Goal: Information Seeking & Learning: Find specific fact

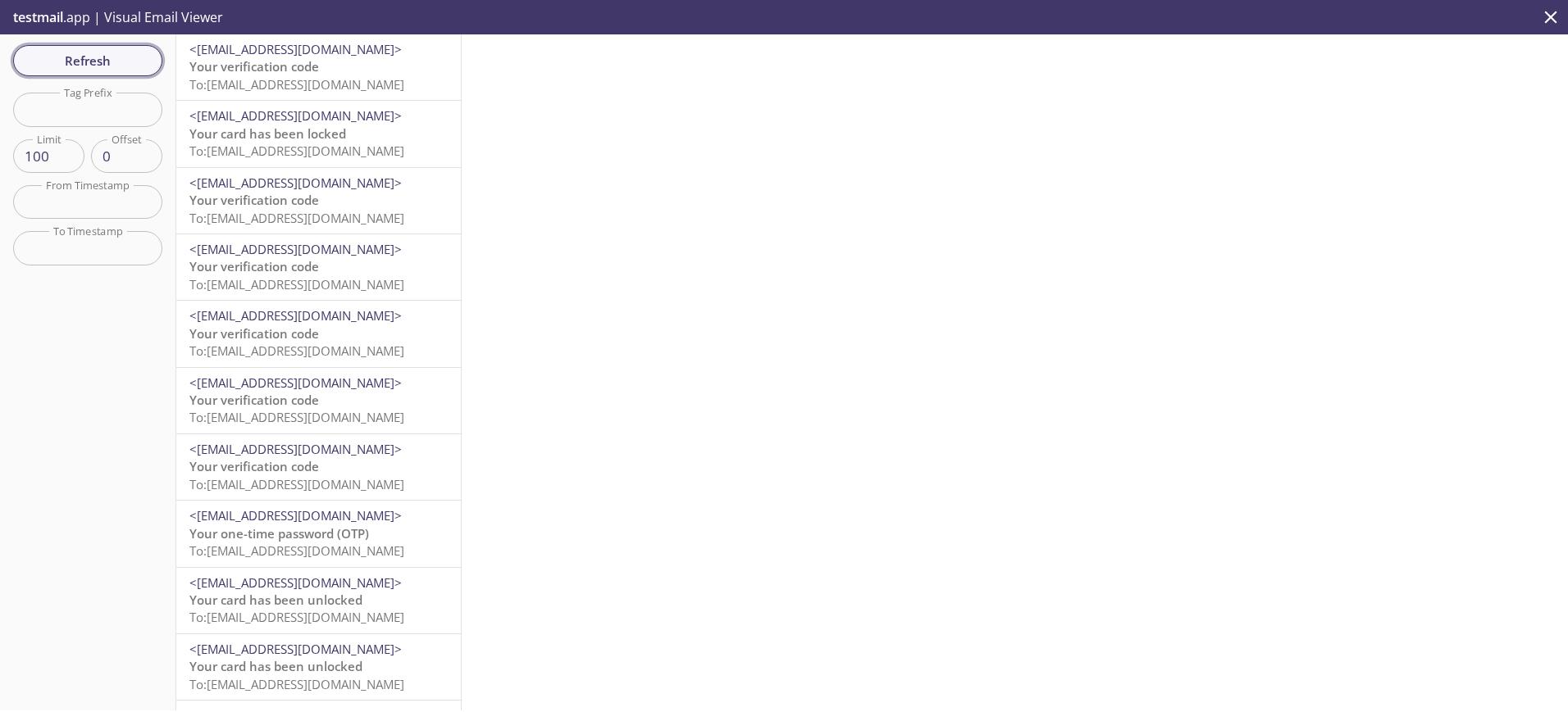
click at [68, 57] on span "Refresh" at bounding box center [88, 60] width 123 height 22
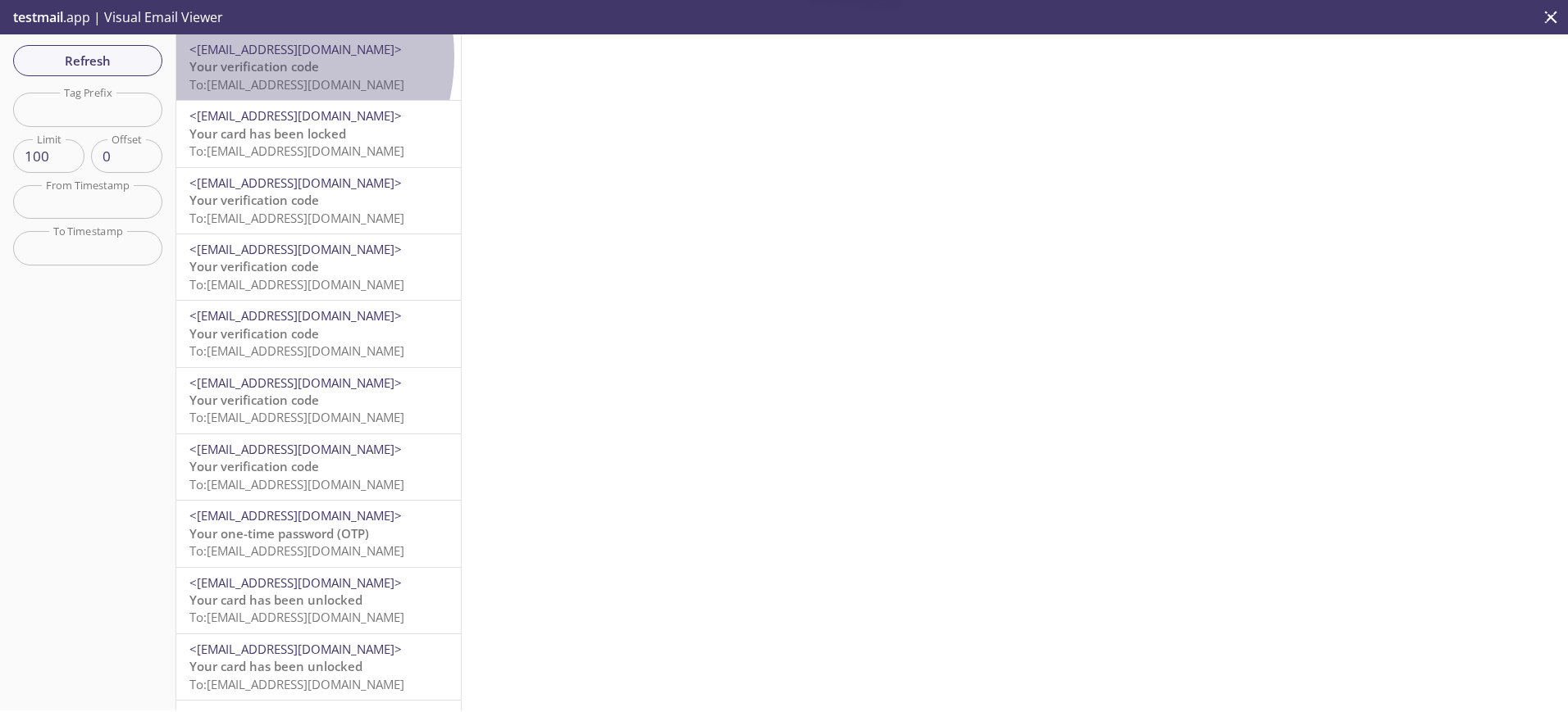
click at [250, 56] on span "<[EMAIL_ADDRESS][DOMAIN_NAME]>" at bounding box center [296, 49] width 212 height 17
click at [268, 75] on span "Your verification code" at bounding box center [254, 66] width 129 height 17
click at [271, 60] on span "Your verification code" at bounding box center [254, 66] width 129 height 17
